Goal: Navigation & Orientation: Find specific page/section

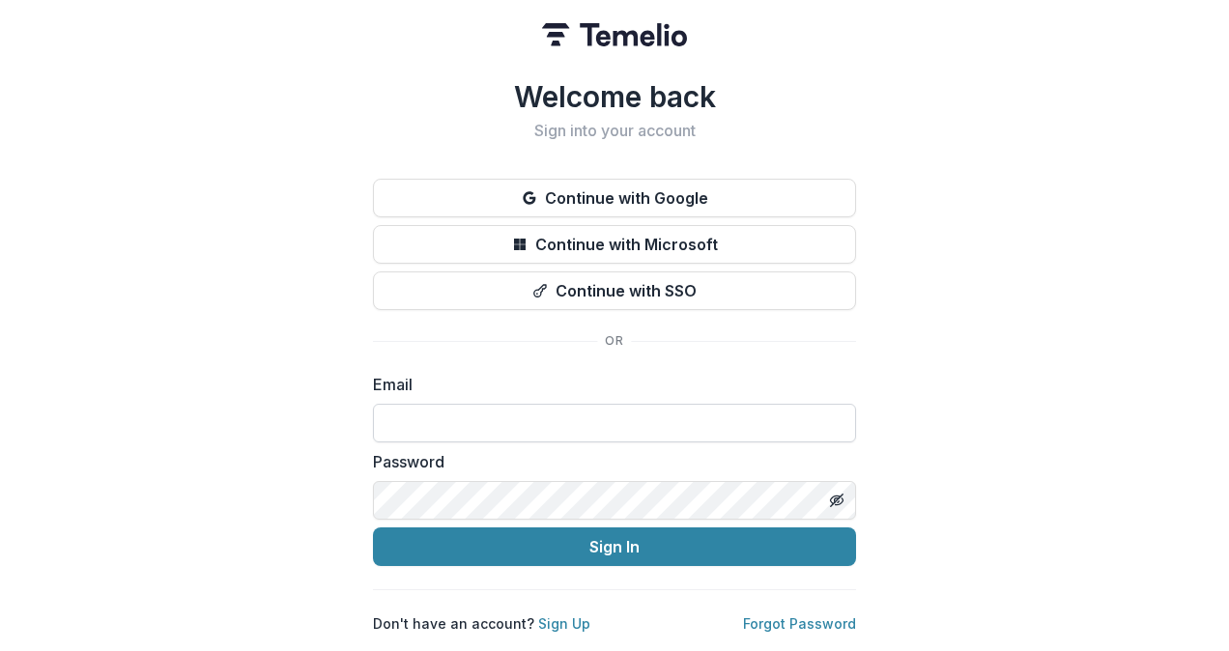
click at [482, 412] on input at bounding box center [614, 423] width 483 height 39
type input "**********"
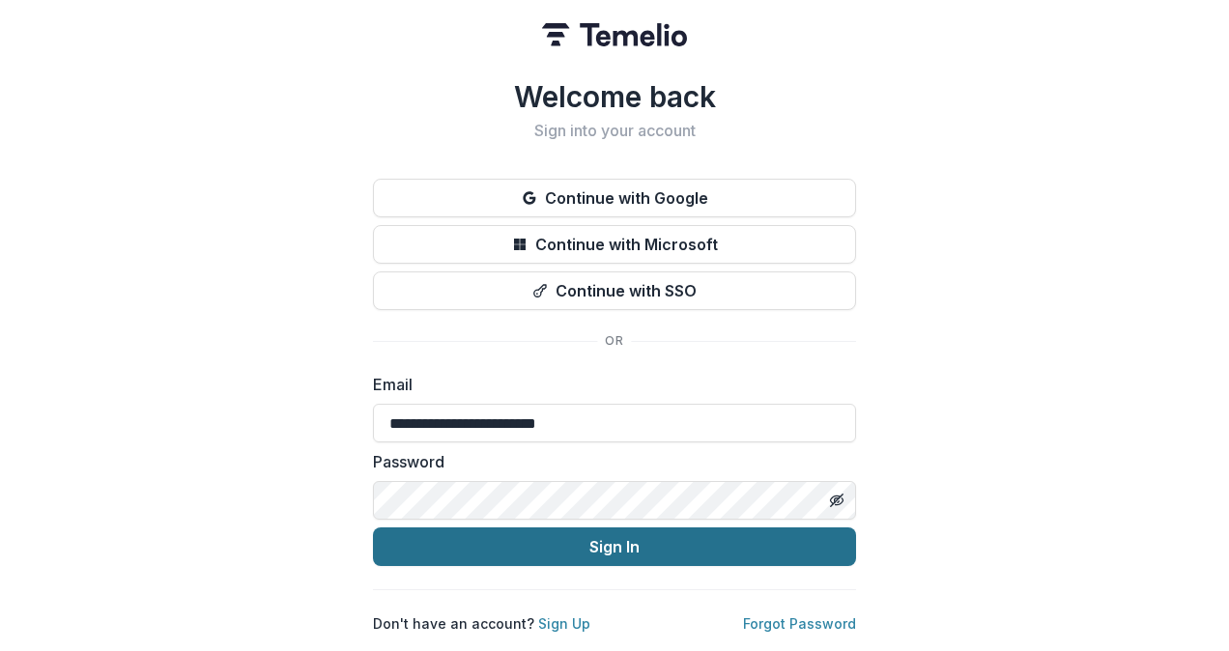
click at [734, 547] on button "Sign In" at bounding box center [614, 547] width 483 height 39
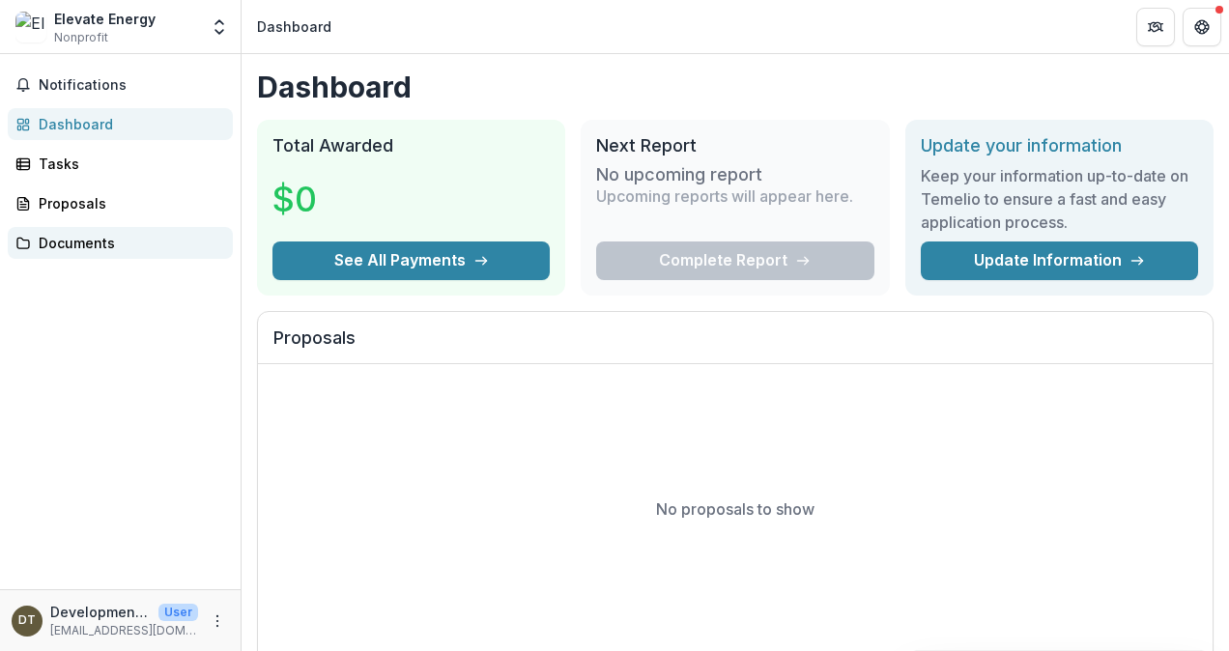
click at [58, 243] on div "Documents" at bounding box center [128, 243] width 179 height 20
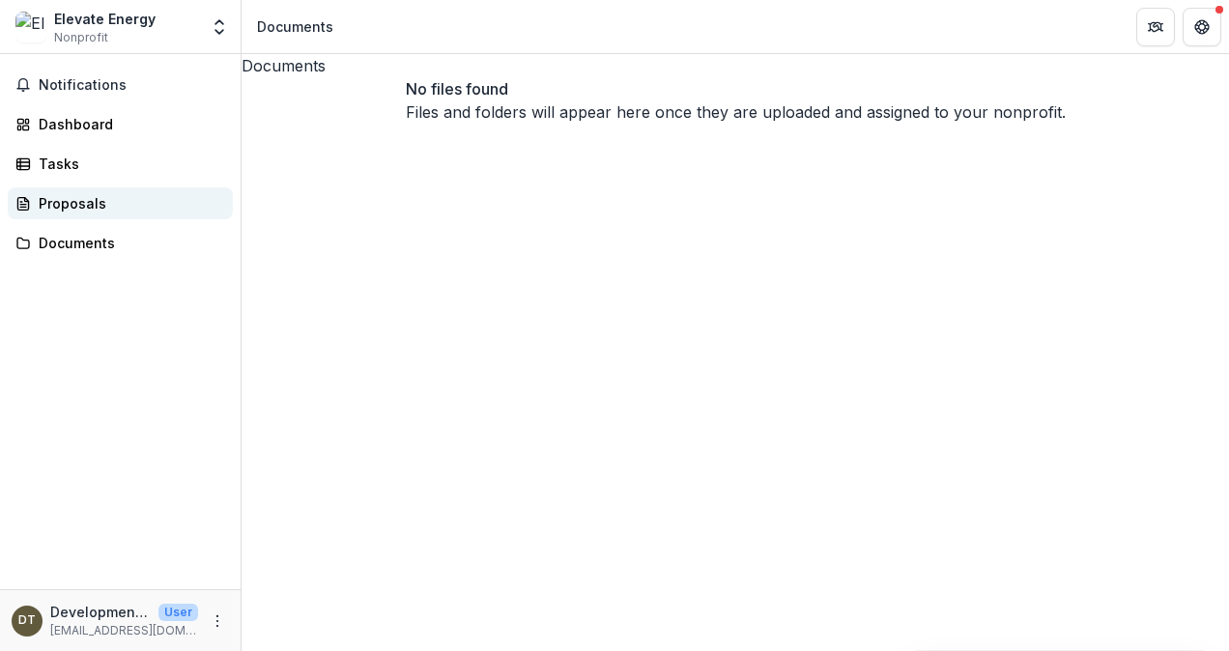
click at [81, 207] on div "Proposals" at bounding box center [128, 203] width 179 height 20
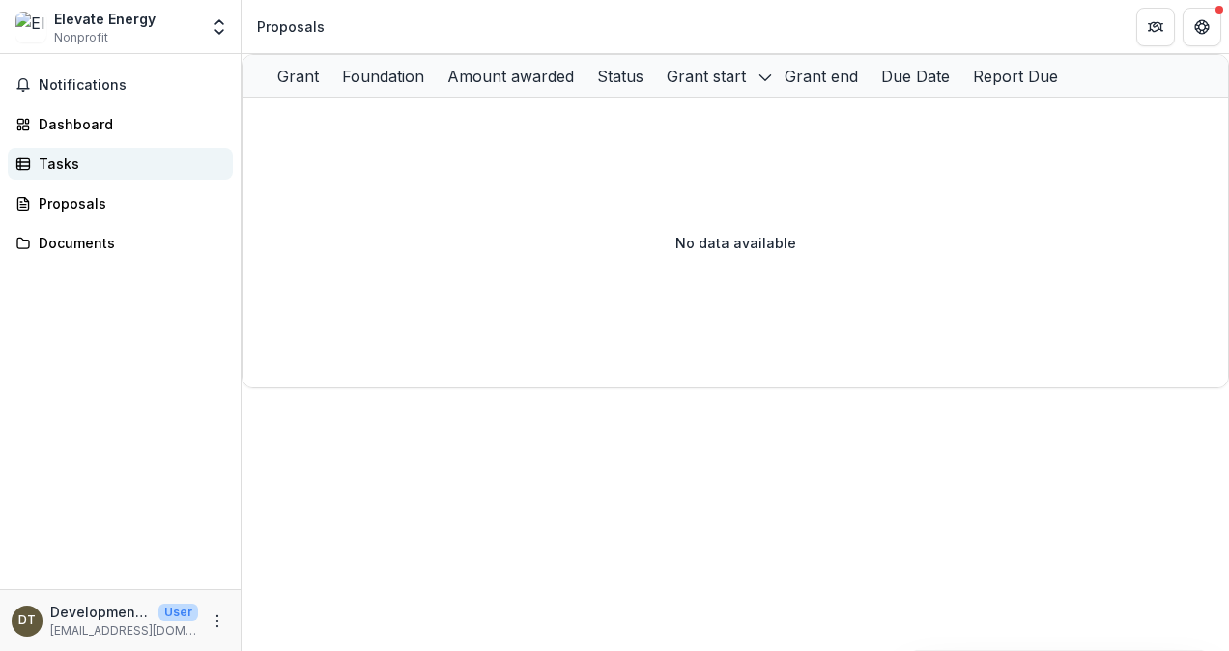
click at [77, 168] on div "Tasks" at bounding box center [128, 164] width 179 height 20
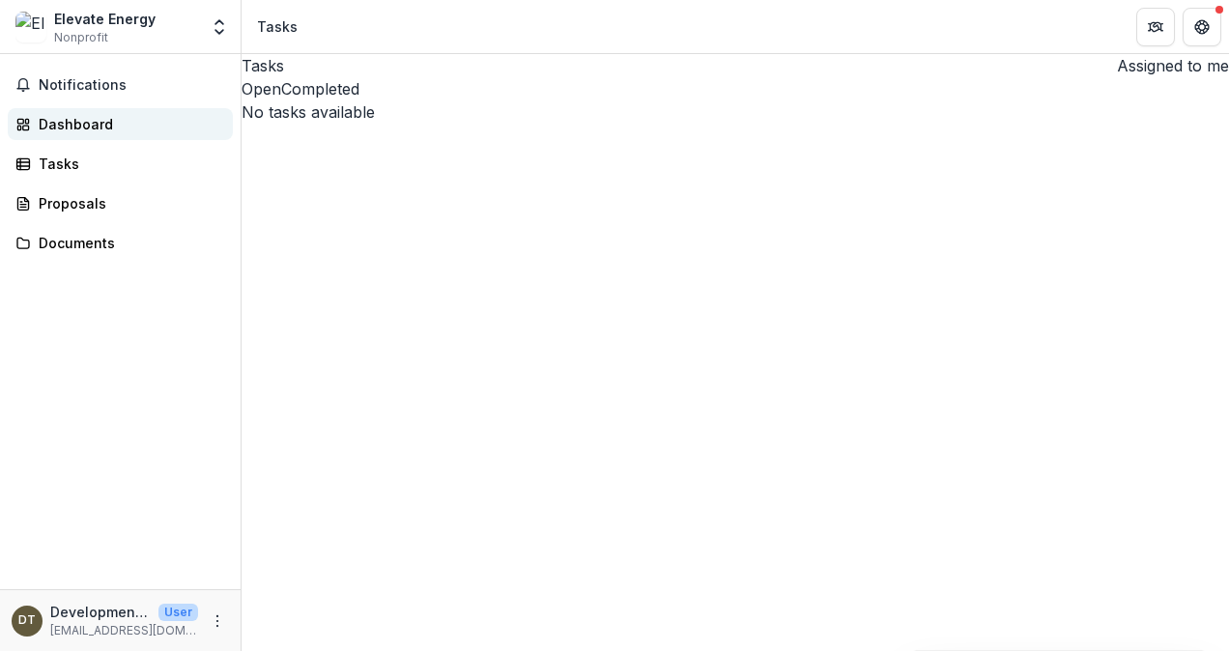
click at [60, 114] on div "Dashboard" at bounding box center [128, 124] width 179 height 20
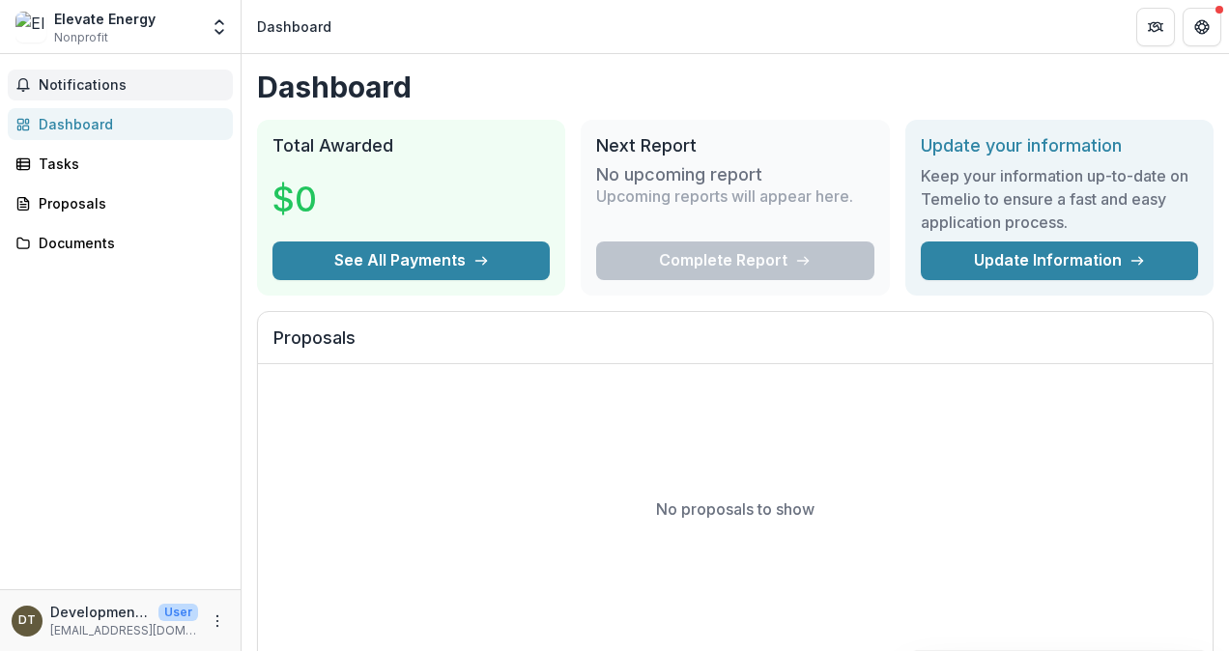
click at [44, 95] on button "Notifications" at bounding box center [120, 85] width 225 height 31
click at [216, 41] on button "Open entity switcher" at bounding box center [219, 27] width 27 height 39
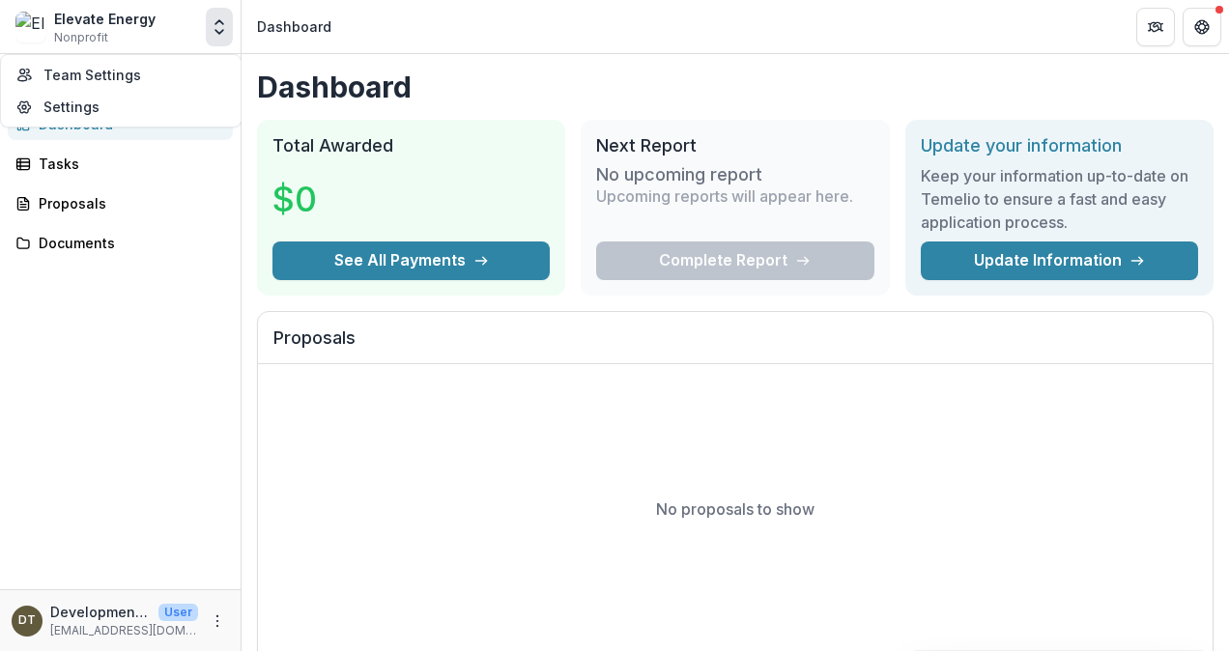
click at [513, 35] on header "Dashboard" at bounding box center [736, 26] width 988 height 53
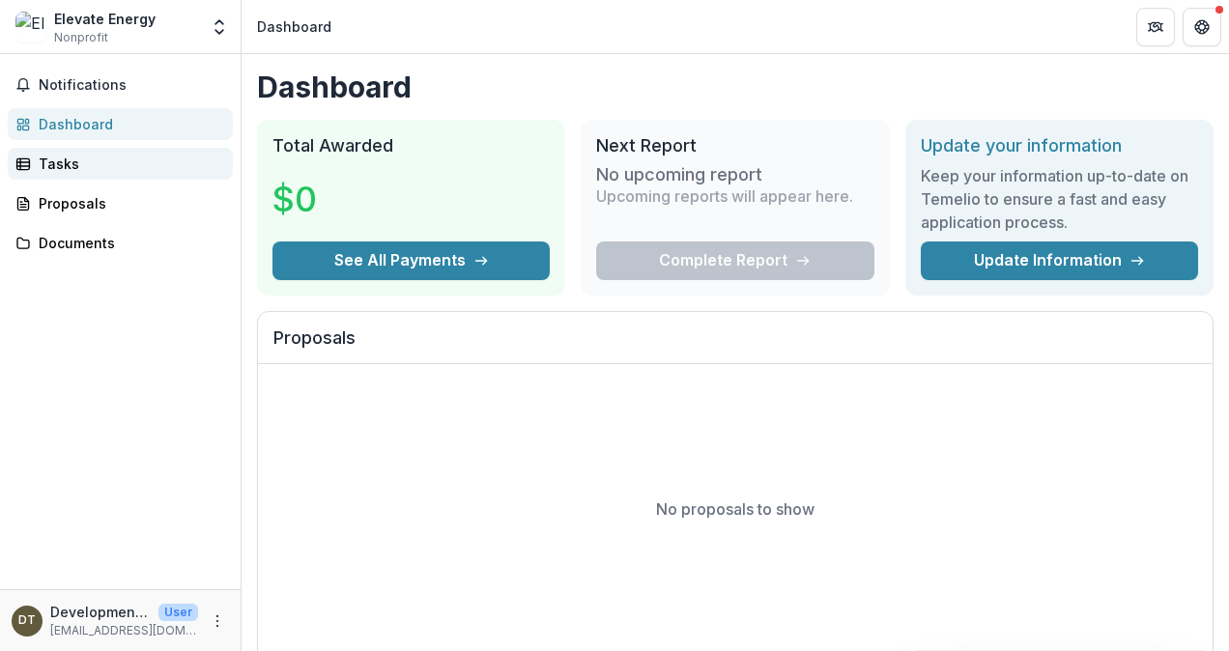
click at [81, 172] on div "Tasks" at bounding box center [128, 164] width 179 height 20
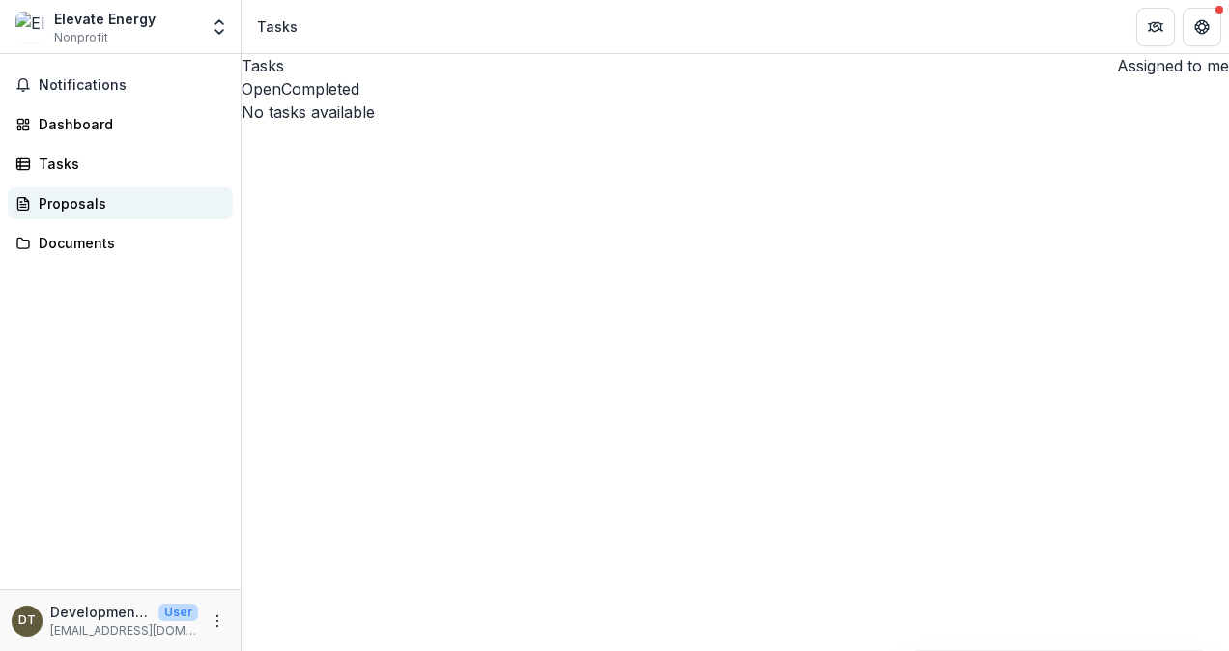
click at [72, 208] on div "Proposals" at bounding box center [128, 203] width 179 height 20
